Goal: Check status: Check status

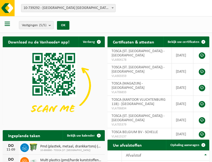
click at [113, 8] on b at bounding box center [113, 7] width 2 height 1
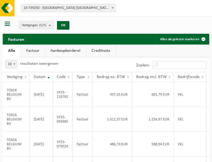
click at [113, 8] on b at bounding box center [113, 7] width 2 height 1
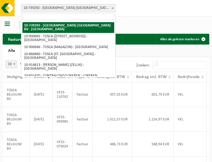
select select "119212"
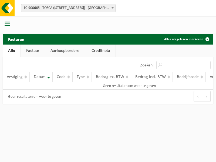
click at [113, 8] on b at bounding box center [113, 7] width 2 height 1
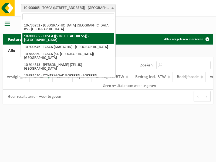
select select "119209"
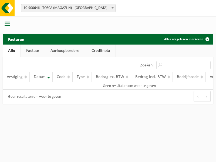
click at [113, 8] on b at bounding box center [113, 7] width 2 height 1
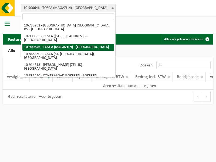
select select "103057"
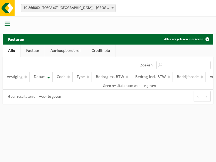
click at [113, 8] on b at bounding box center [113, 7] width 2 height 1
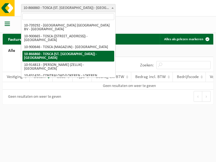
select select "126716"
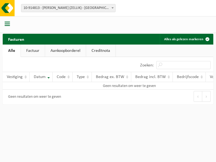
click at [113, 8] on b at bounding box center [113, 7] width 2 height 1
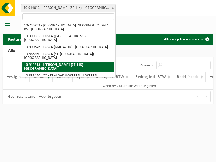
select select "88625"
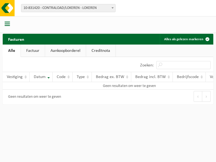
click at [113, 8] on b at bounding box center [113, 7] width 2 height 1
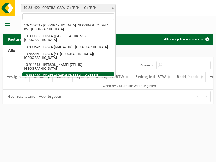
select select "99558"
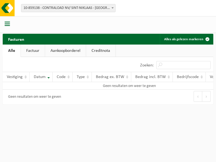
click at [113, 8] on b at bounding box center [113, 7] width 2 height 1
